Goal: Task Accomplishment & Management: Manage account settings

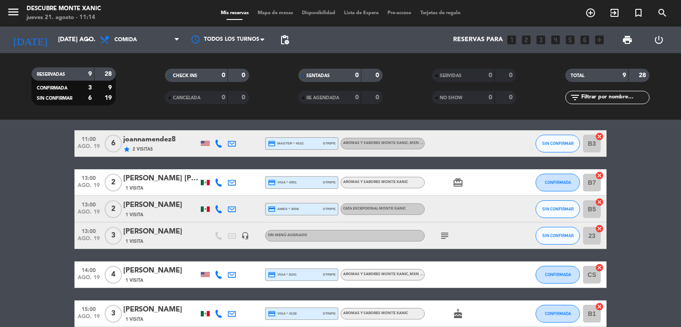
scroll to position [44, 0]
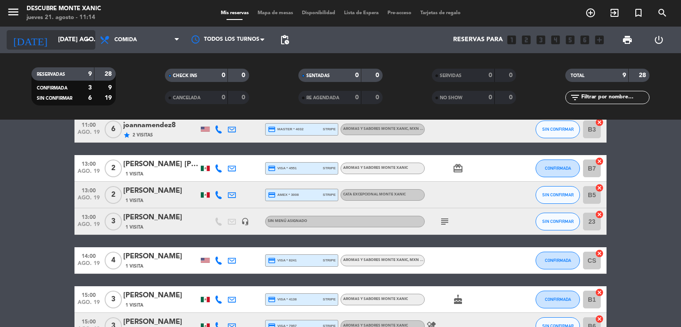
click at [70, 39] on input "[DATE] ago." at bounding box center [96, 40] width 84 height 16
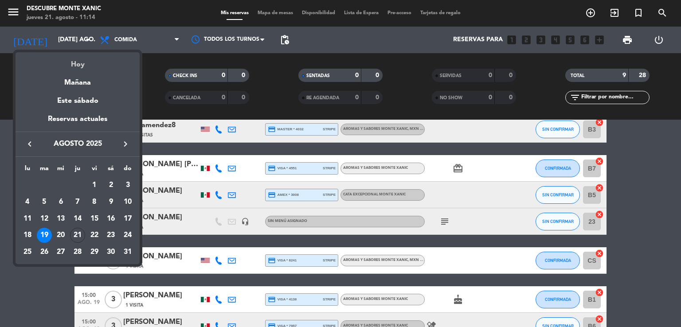
click at [88, 61] on div "Hoy" at bounding box center [78, 61] width 124 height 18
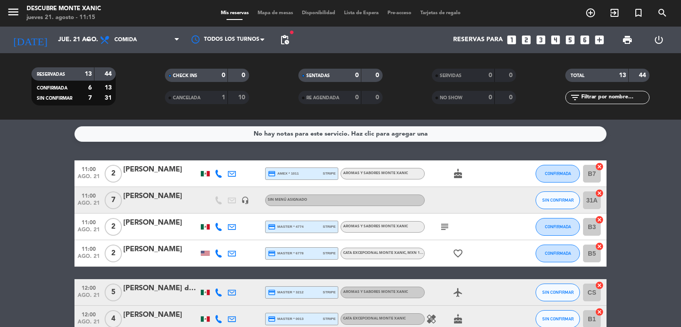
scroll to position [177, 0]
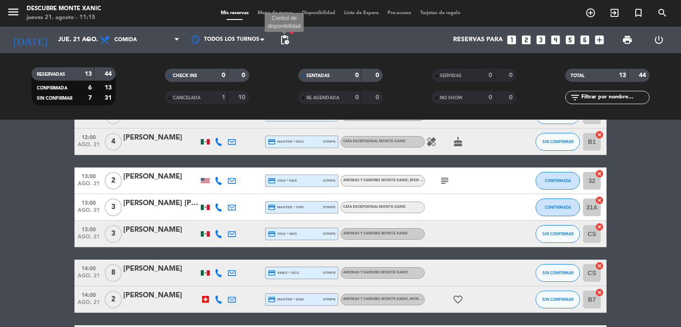
click at [284, 43] on span "pending_actions" at bounding box center [284, 40] width 11 height 11
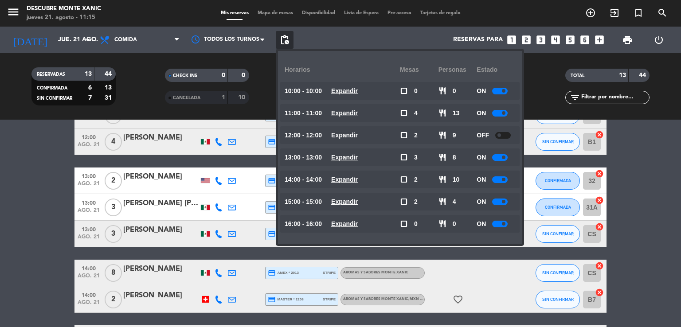
click at [284, 43] on span "pending_actions" at bounding box center [284, 40] width 11 height 11
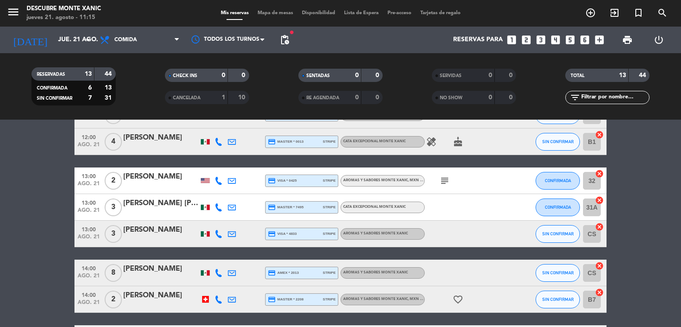
click at [31, 192] on bookings-row "11:00 ago. 21 2 [PERSON_NAME] credit_card amex * 1011 stripe Aromas y Sabores M…" at bounding box center [340, 180] width 681 height 395
click at [63, 41] on input "jue. 21 ago." at bounding box center [96, 40] width 84 height 16
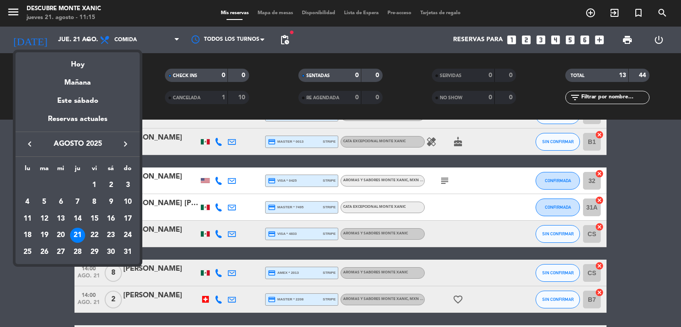
click at [154, 85] on div at bounding box center [340, 163] width 681 height 327
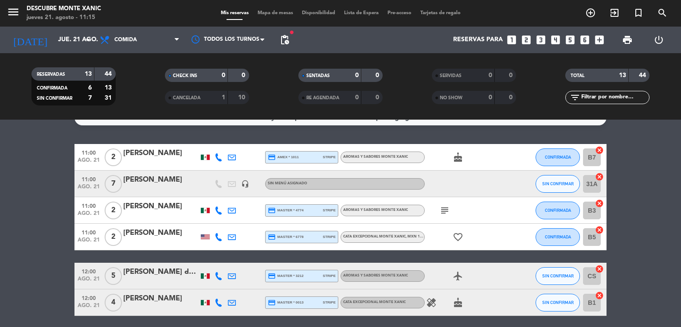
scroll to position [0, 0]
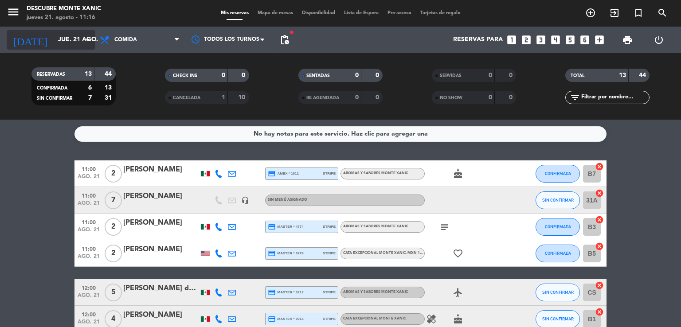
click at [82, 37] on icon "arrow_drop_down" at bounding box center [87, 40] width 11 height 11
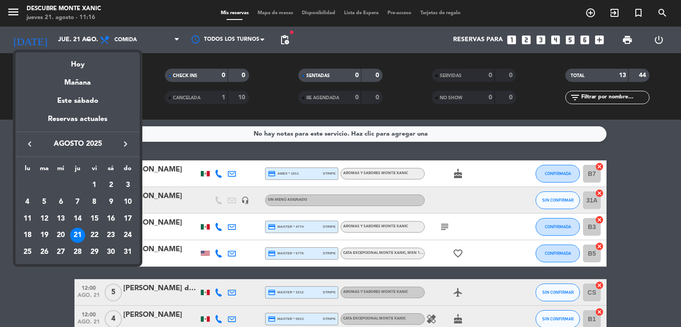
click at [98, 81] on div "Mañana" at bounding box center [78, 79] width 124 height 18
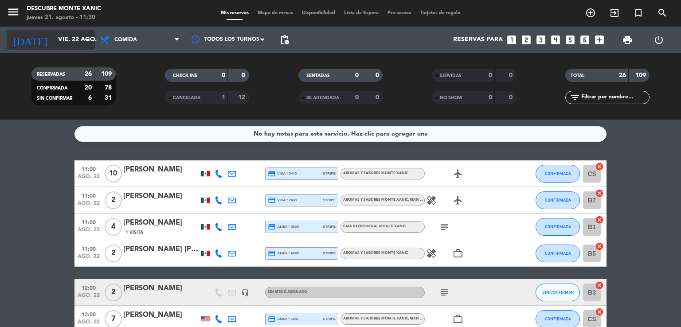
click at [63, 34] on input "vie. 22 ago." at bounding box center [96, 40] width 84 height 16
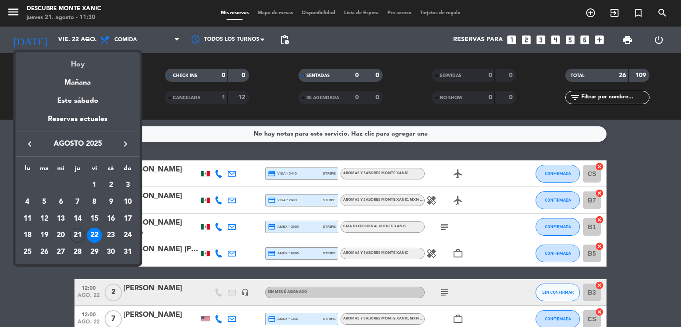
click at [83, 61] on div "Hoy" at bounding box center [78, 61] width 124 height 18
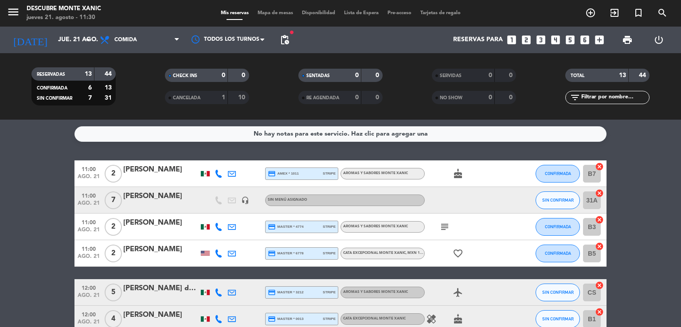
scroll to position [44, 0]
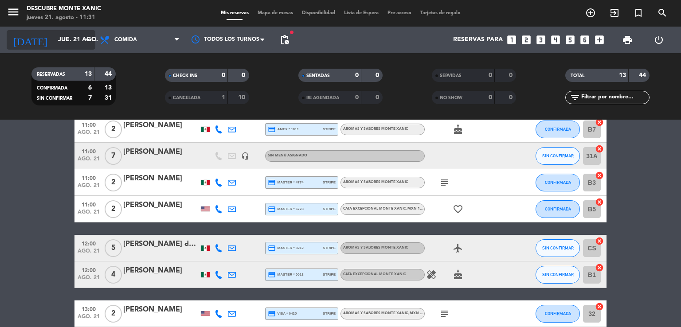
click at [82, 42] on input "jue. 21 ago." at bounding box center [96, 40] width 84 height 16
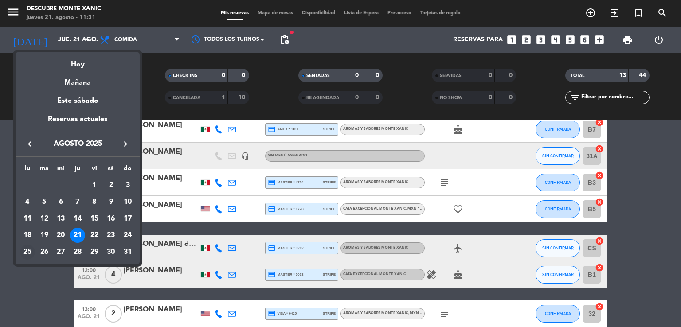
click at [25, 254] on div "25" at bounding box center [27, 252] width 15 height 15
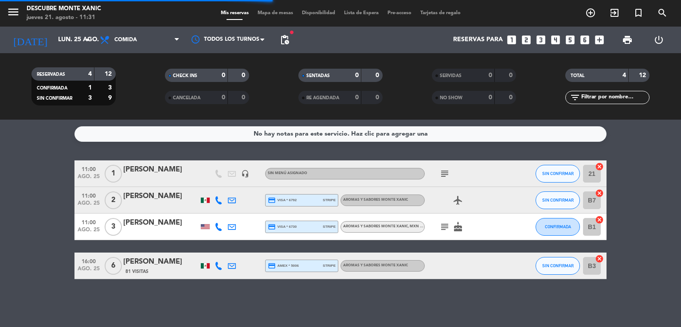
scroll to position [0, 0]
click at [447, 176] on icon "subject" at bounding box center [444, 173] width 11 height 11
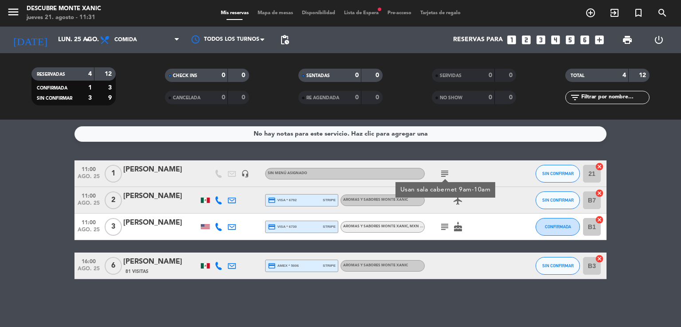
click at [43, 204] on bookings-row "11:00 ago. 25 1 [PERSON_NAME] headset_mic Sin menú asignado subject Usan sala c…" at bounding box center [340, 219] width 681 height 119
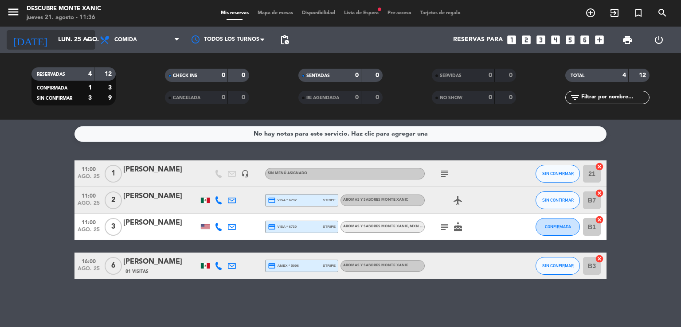
click at [73, 40] on input "lun. 25 ago." at bounding box center [96, 40] width 84 height 16
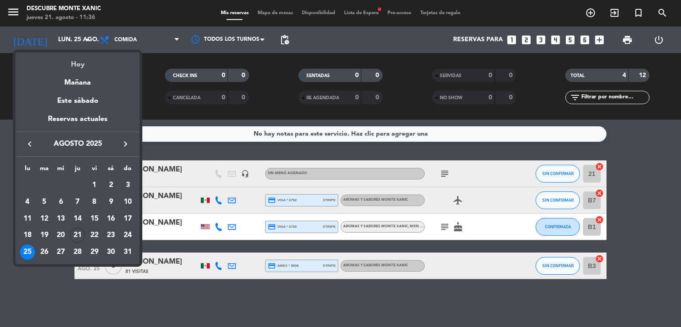
click at [74, 66] on div "Hoy" at bounding box center [78, 61] width 124 height 18
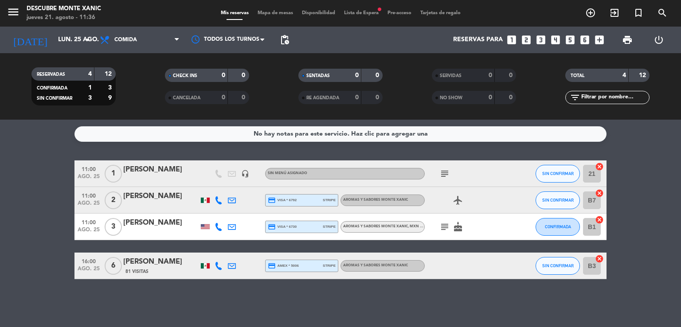
type input "jue. 21 ago."
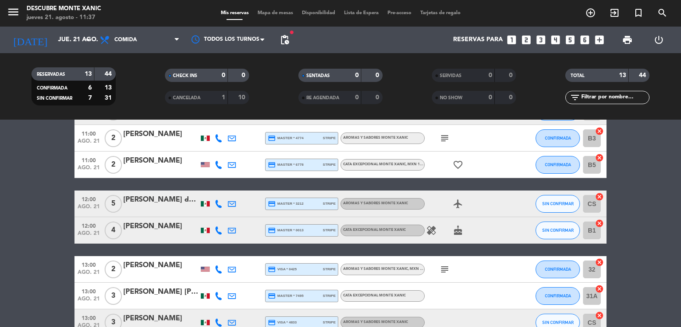
scroll to position [133, 0]
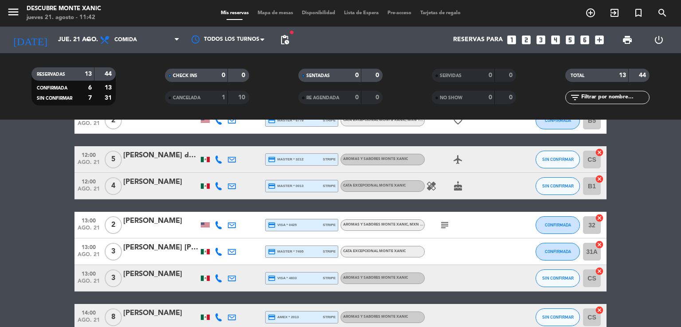
click at [62, 215] on bookings-row "11:00 ago. 21 2 [PERSON_NAME] credit_card amex * 1011 stripe Aromas y Sabores M…" at bounding box center [340, 224] width 681 height 395
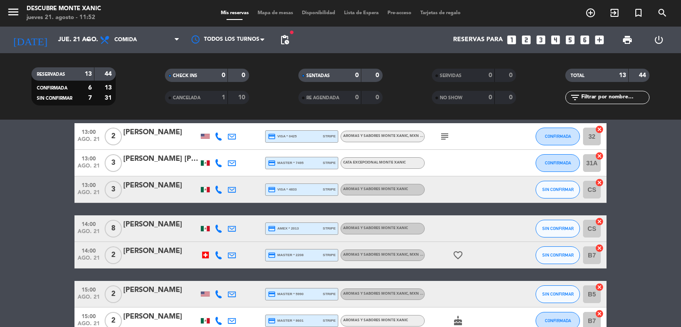
scroll to position [273, 0]
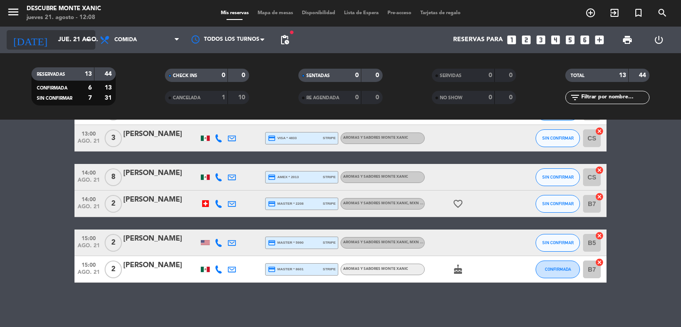
click at [78, 37] on input "jue. 21 ago." at bounding box center [96, 40] width 84 height 16
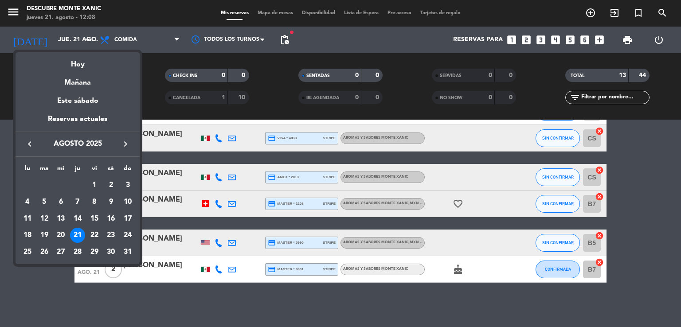
click at [588, 16] on div at bounding box center [340, 163] width 681 height 327
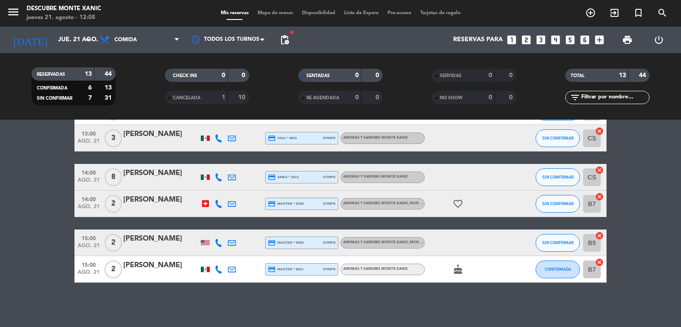
click at [588, 15] on icon "add_circle_outline" at bounding box center [590, 13] width 11 height 11
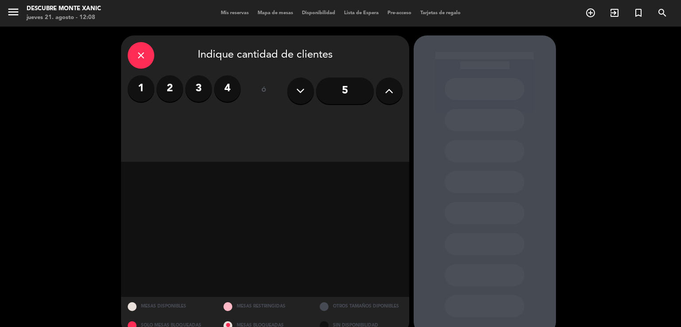
click at [385, 96] on icon at bounding box center [389, 90] width 8 height 13
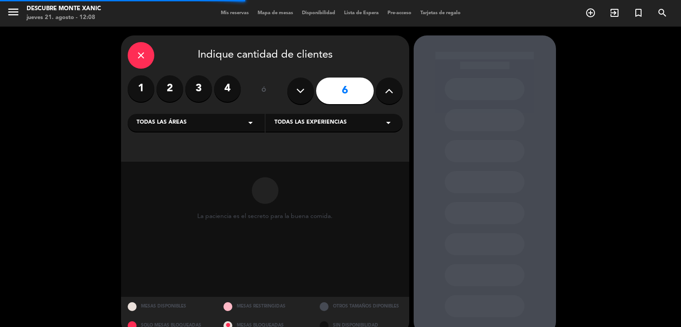
click at [385, 96] on icon at bounding box center [389, 90] width 8 height 13
type input "7"
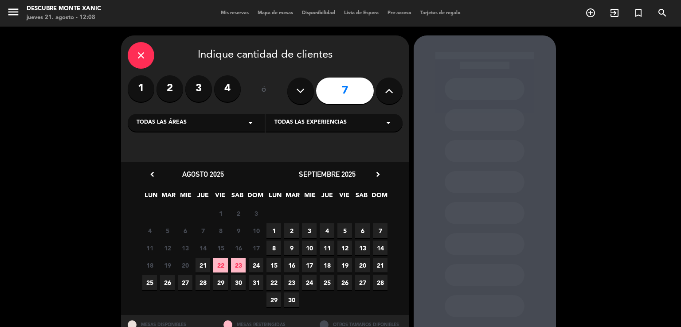
click at [149, 283] on span "25" at bounding box center [149, 282] width 15 height 15
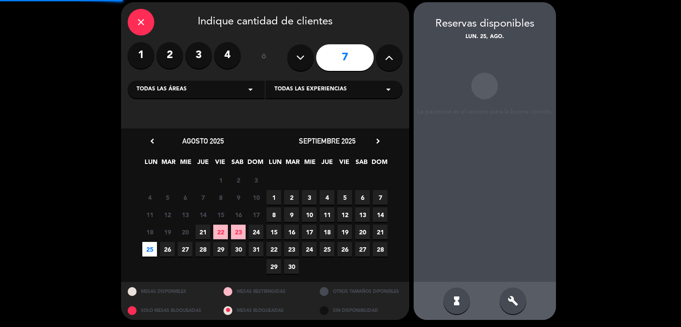
scroll to position [34, 0]
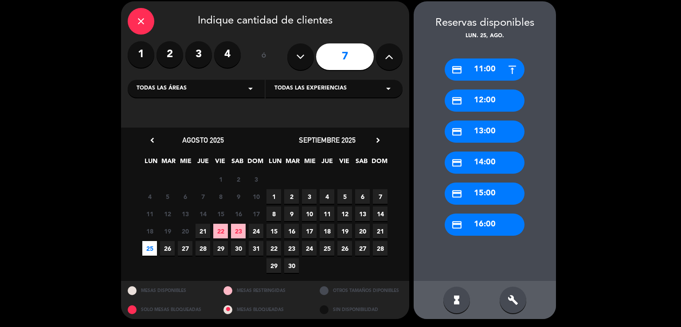
click at [475, 101] on div "credit_card 12:00" at bounding box center [485, 101] width 80 height 22
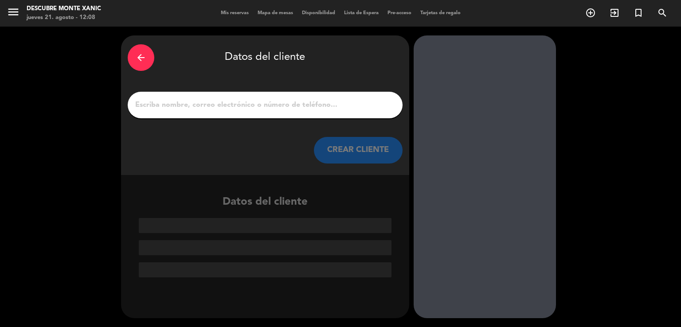
click at [205, 107] on input "1" at bounding box center [265, 105] width 262 height 12
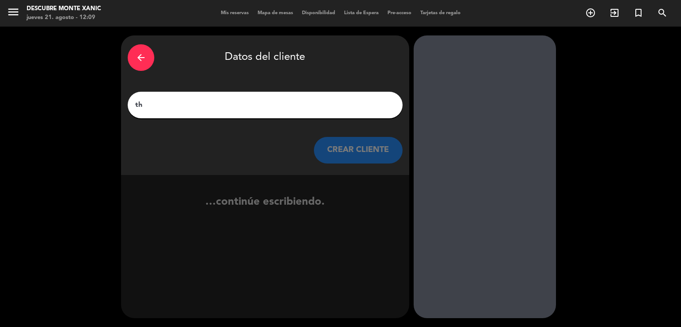
type input "t"
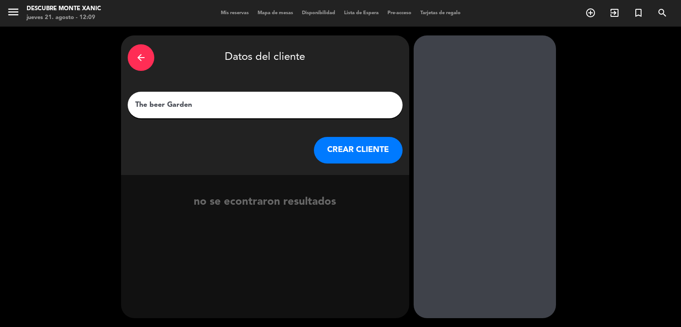
click at [151, 106] on input "The beer Garden" at bounding box center [265, 105] width 262 height 12
type input "The Beer Garden"
click at [346, 145] on button "CREAR CLIENTE" at bounding box center [358, 150] width 89 height 27
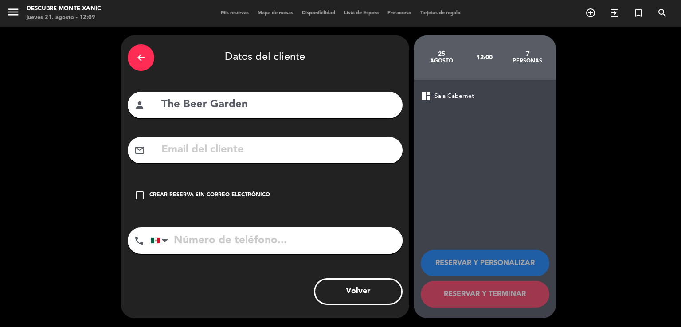
click at [161, 195] on div "Crear reserva sin correo electrónico" at bounding box center [209, 195] width 121 height 9
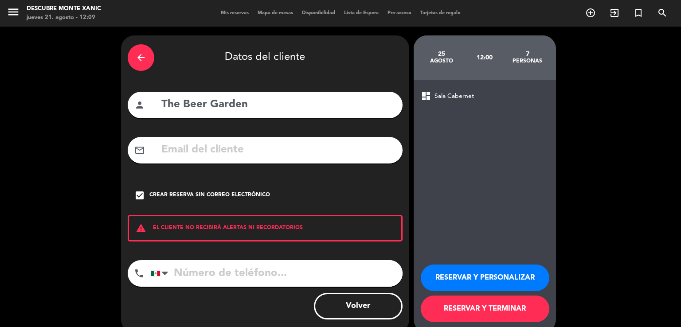
click at [493, 279] on button "RESERVAR Y PERSONALIZAR" at bounding box center [485, 278] width 129 height 27
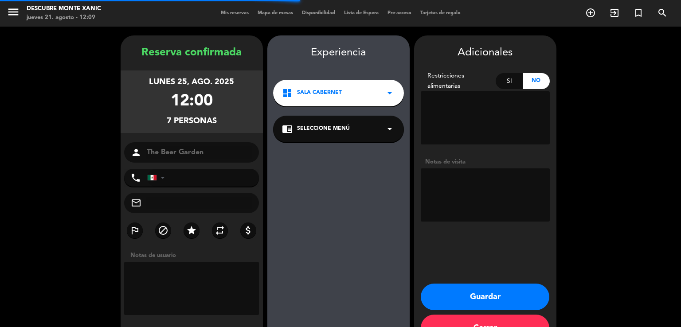
scroll to position [27, 0]
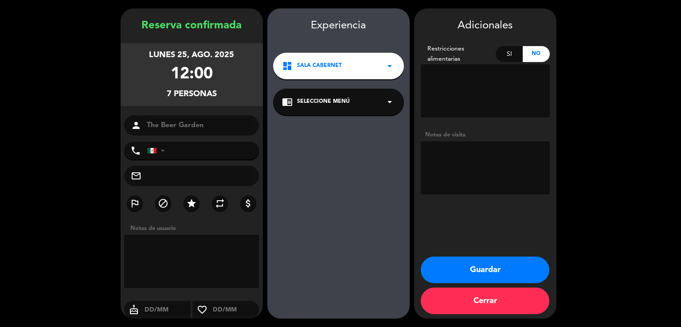
click at [462, 151] on textarea at bounding box center [485, 167] width 129 height 53
type textarea "g"
type textarea "Grupo de [PERSON_NAME], Paninis"
drag, startPoint x: 497, startPoint y: 270, endPoint x: 493, endPoint y: 274, distance: 5.0
click at [494, 274] on button "Guardar" at bounding box center [485, 270] width 129 height 27
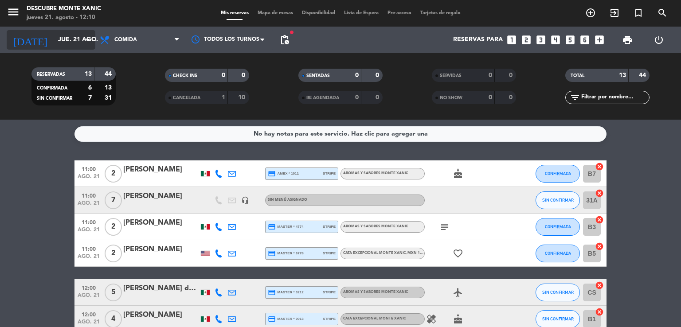
click at [78, 43] on input "jue. 21 ago." at bounding box center [96, 40] width 84 height 16
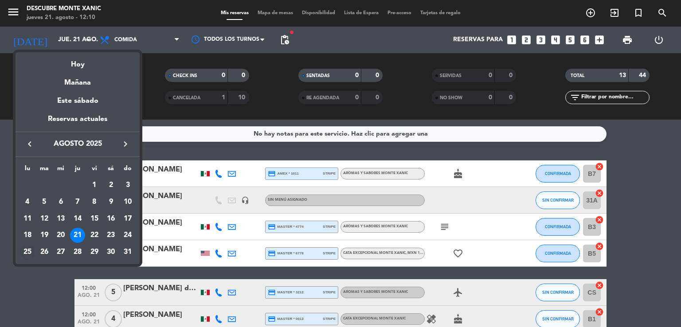
click at [29, 251] on div "25" at bounding box center [27, 252] width 15 height 15
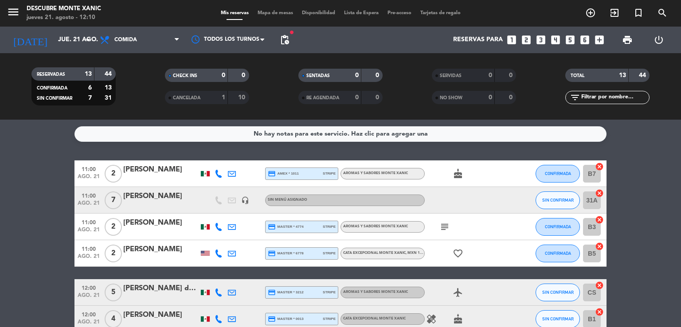
type input "lun. 25 ago."
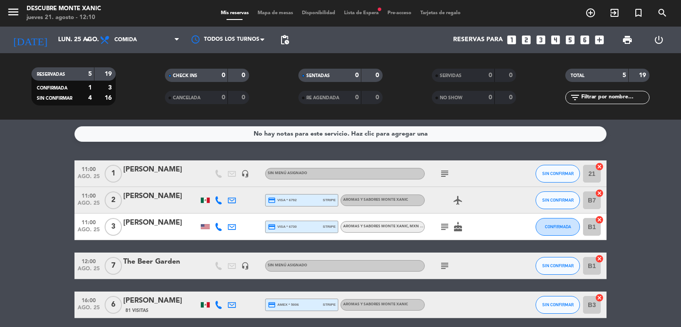
scroll to position [35, 0]
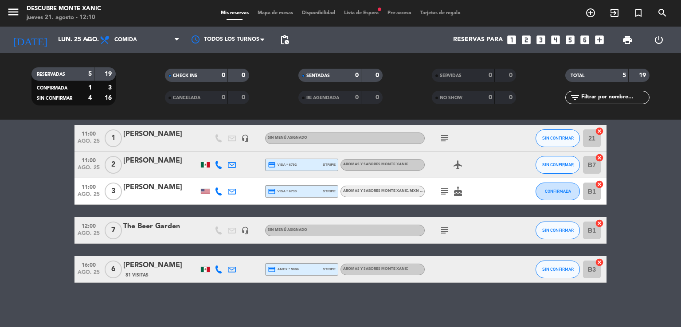
click at [161, 228] on div "The Beer Garden" at bounding box center [160, 227] width 75 height 12
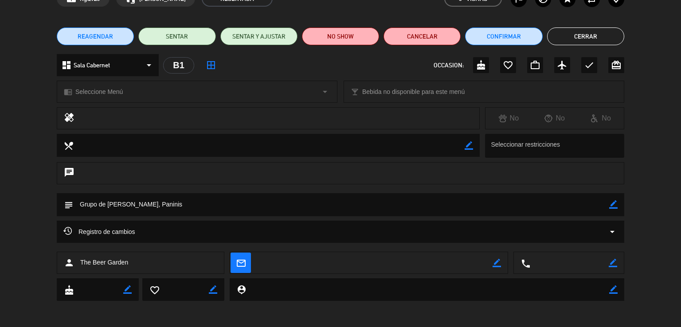
scroll to position [53, 0]
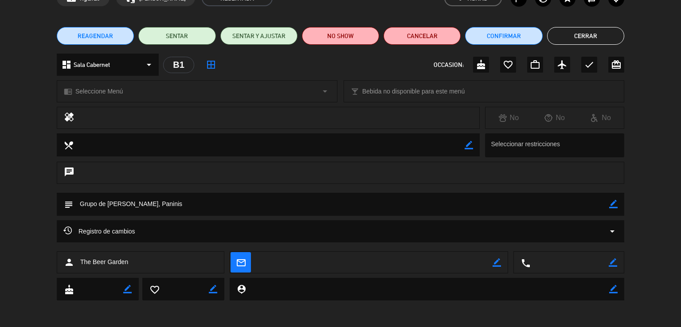
click at [615, 206] on icon "border_color" at bounding box center [613, 204] width 8 height 8
click at [579, 206] on textarea at bounding box center [341, 204] width 536 height 23
click at [613, 203] on icon at bounding box center [613, 204] width 8 height 8
drag, startPoint x: 232, startPoint y: 205, endPoint x: 548, endPoint y: 213, distance: 315.8
click at [232, 205] on textarea at bounding box center [341, 204] width 536 height 23
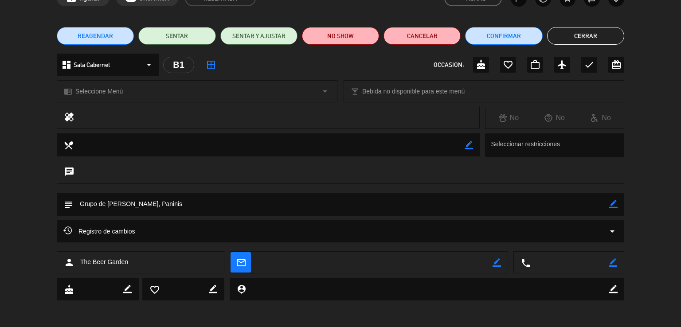
click at [617, 203] on icon "border_color" at bounding box center [613, 204] width 8 height 8
click at [433, 200] on textarea at bounding box center [341, 204] width 536 height 23
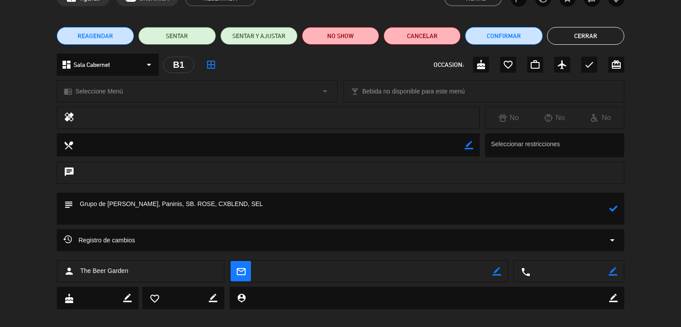
click at [613, 207] on icon at bounding box center [613, 208] width 8 height 8
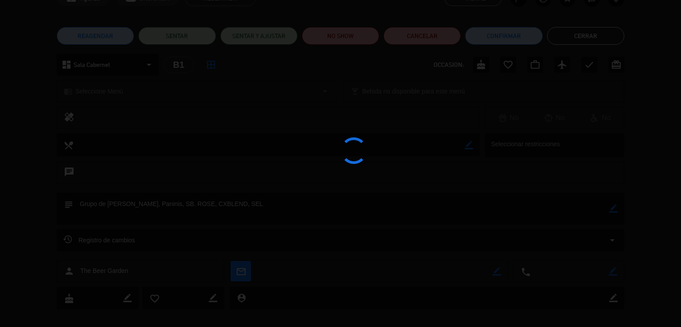
type textarea "Grupo de [PERSON_NAME], Paninis, SB. ROSE, CXBLEND, SEL"
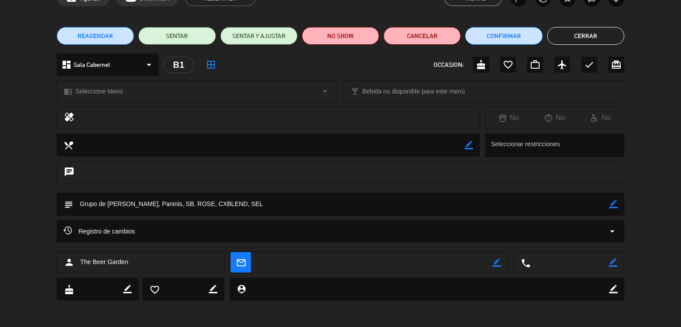
click at [606, 27] on button "Cerrar" at bounding box center [585, 36] width 77 height 18
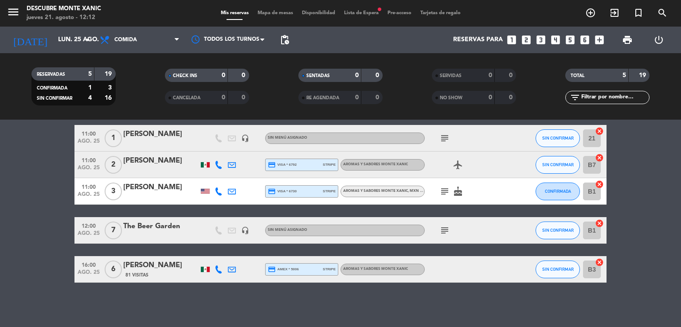
click at [446, 192] on icon "subject" at bounding box center [444, 191] width 11 height 11
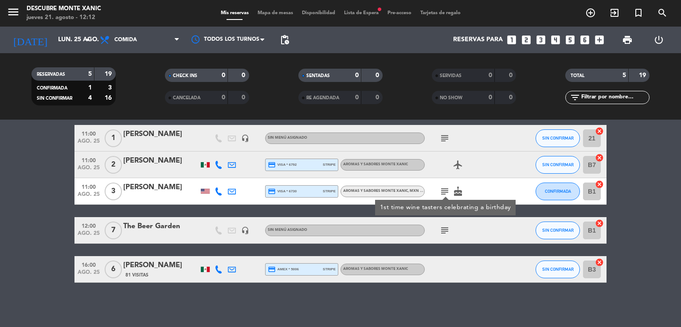
click at [21, 219] on bookings-row "11:00 ago. 25 1 [PERSON_NAME] headset_mic Sin menú asignado subject SIN CONFIRM…" at bounding box center [340, 204] width 681 height 158
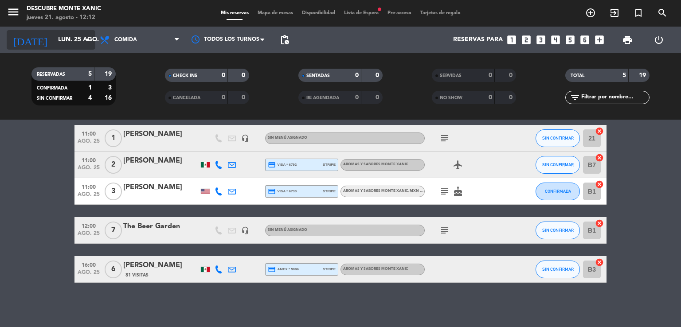
click at [72, 44] on input "lun. 25 ago." at bounding box center [96, 40] width 84 height 16
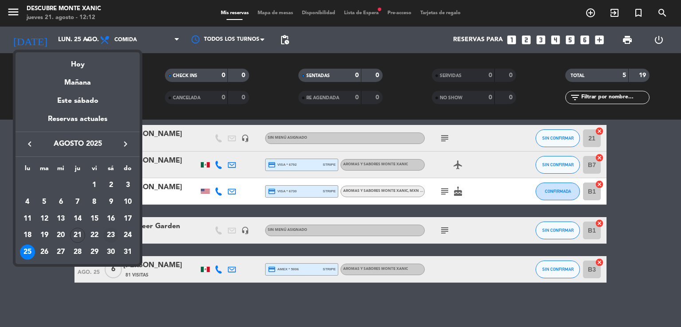
click at [115, 237] on div "23" at bounding box center [110, 235] width 15 height 15
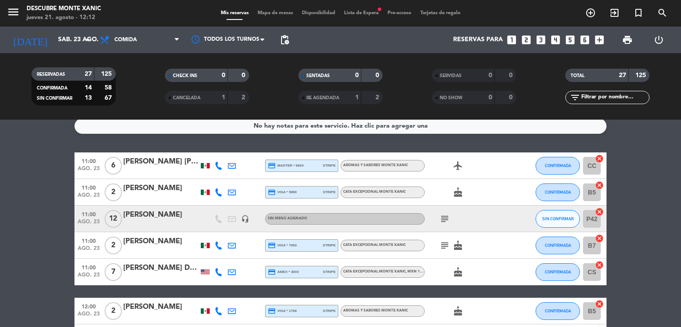
scroll to position [0, 0]
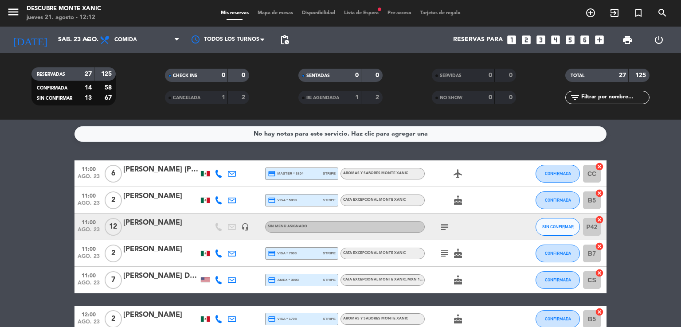
click at [445, 228] on icon "subject" at bounding box center [444, 227] width 11 height 11
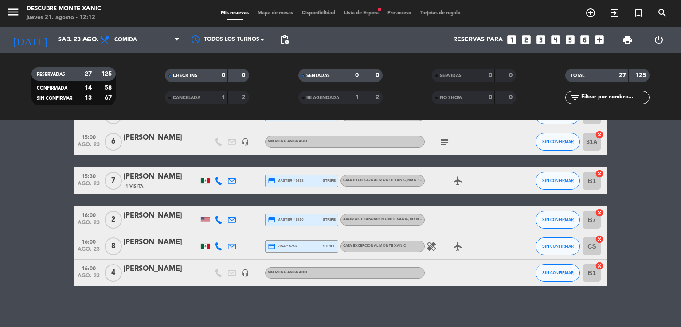
scroll to position [695, 0]
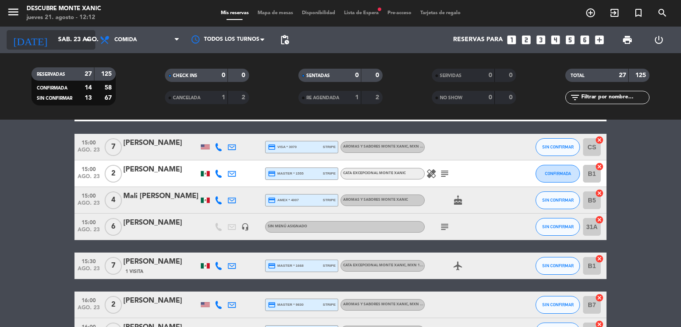
click at [60, 40] on input "sáb. 23 ago." at bounding box center [96, 40] width 84 height 16
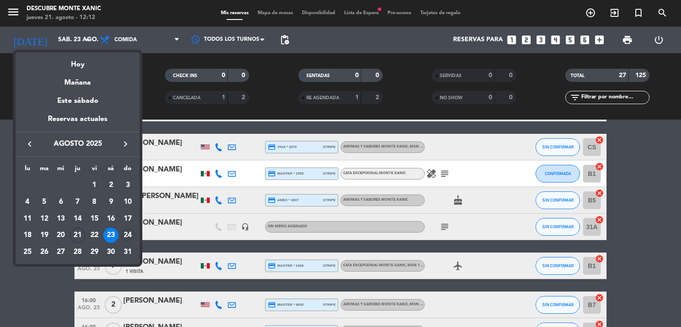
click at [131, 235] on div "24" at bounding box center [127, 235] width 15 height 15
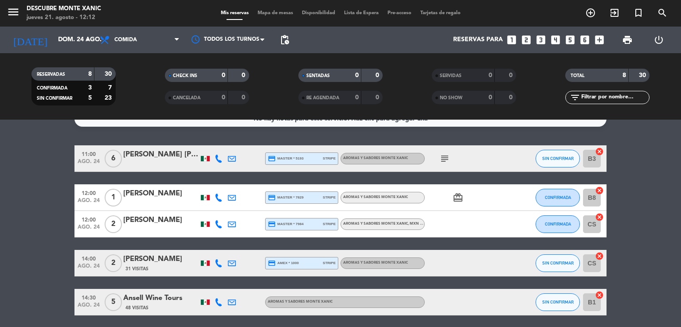
scroll to position [0, 0]
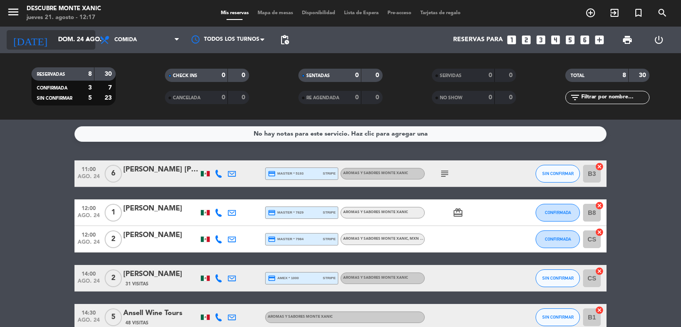
click at [82, 43] on input "dom. 24 ago." at bounding box center [96, 40] width 84 height 16
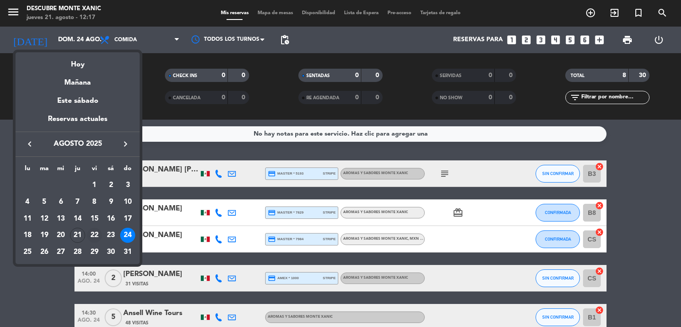
click at [98, 237] on div "22" at bounding box center [94, 235] width 15 height 15
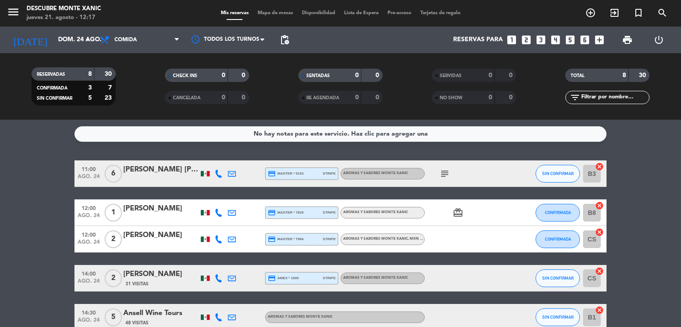
type input "vie. 22 ago."
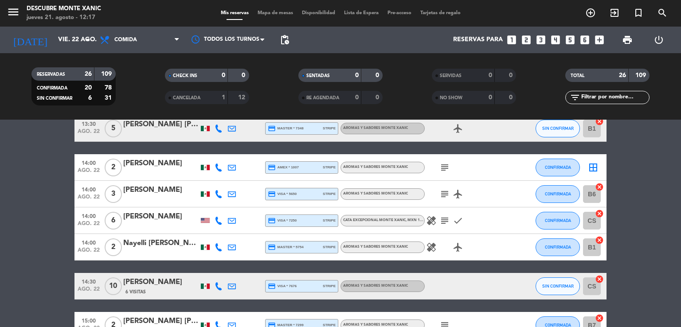
scroll to position [443, 0]
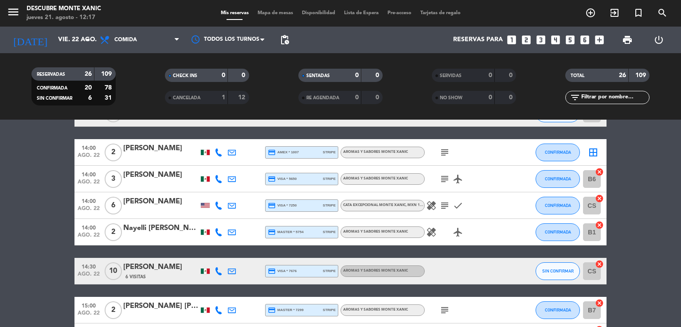
click at [155, 272] on div "[PERSON_NAME]" at bounding box center [160, 268] width 75 height 12
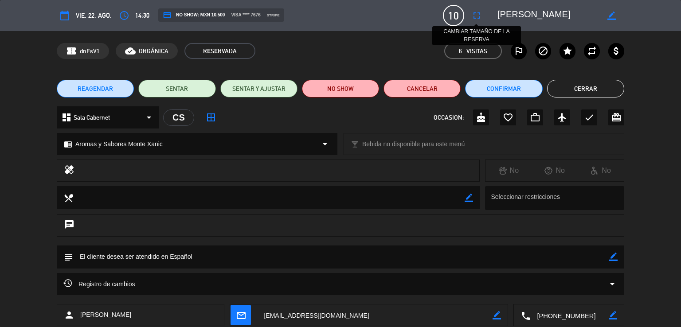
click at [475, 16] on icon "fullscreen" at bounding box center [476, 15] width 11 height 11
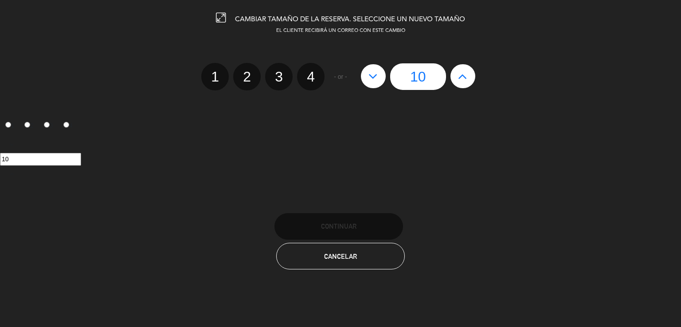
click at [376, 76] on icon at bounding box center [372, 76] width 9 height 14
type input "9"
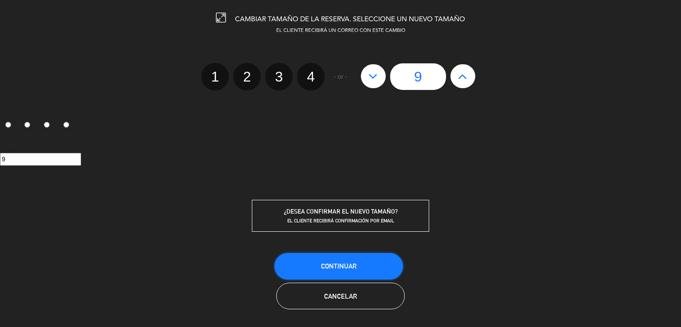
click at [361, 265] on button "Continuar" at bounding box center [338, 266] width 129 height 27
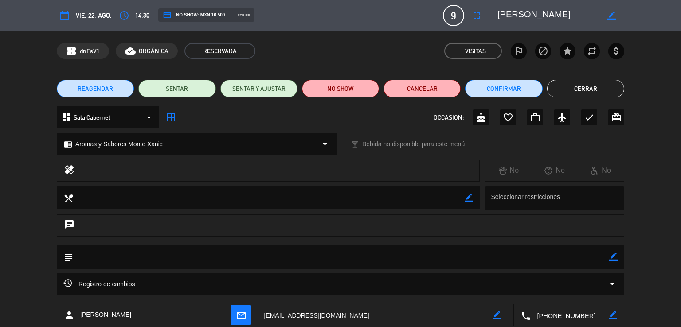
click at [589, 87] on button "Cerrar" at bounding box center [585, 89] width 77 height 18
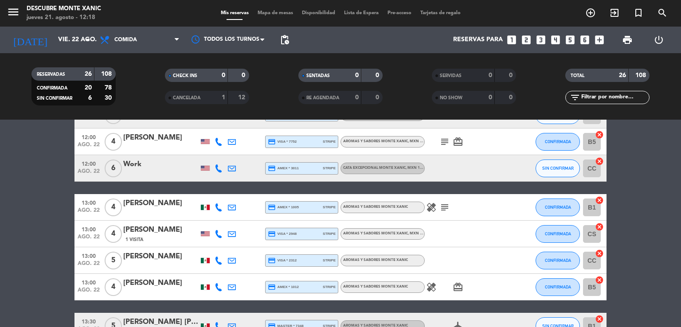
scroll to position [181, 0]
